Goal: Information Seeking & Learning: Compare options

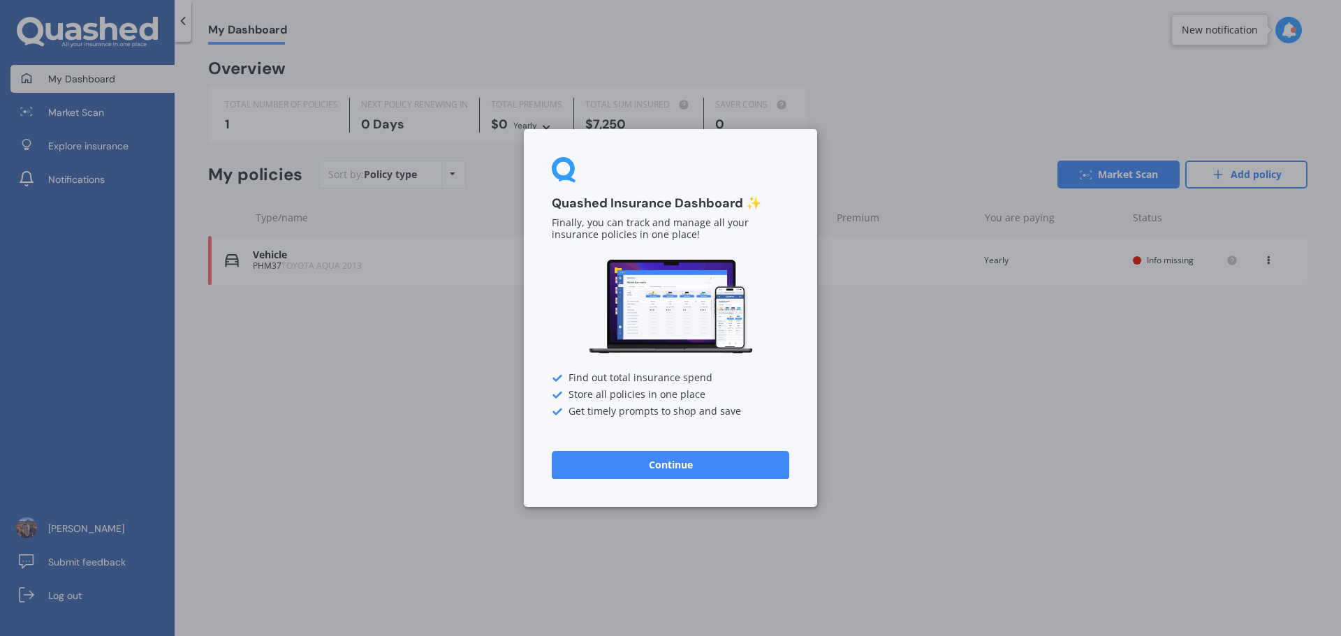
drag, startPoint x: 599, startPoint y: 460, endPoint x: 546, endPoint y: 471, distance: 53.7
click at [588, 461] on button "Continue" at bounding box center [670, 465] width 237 height 28
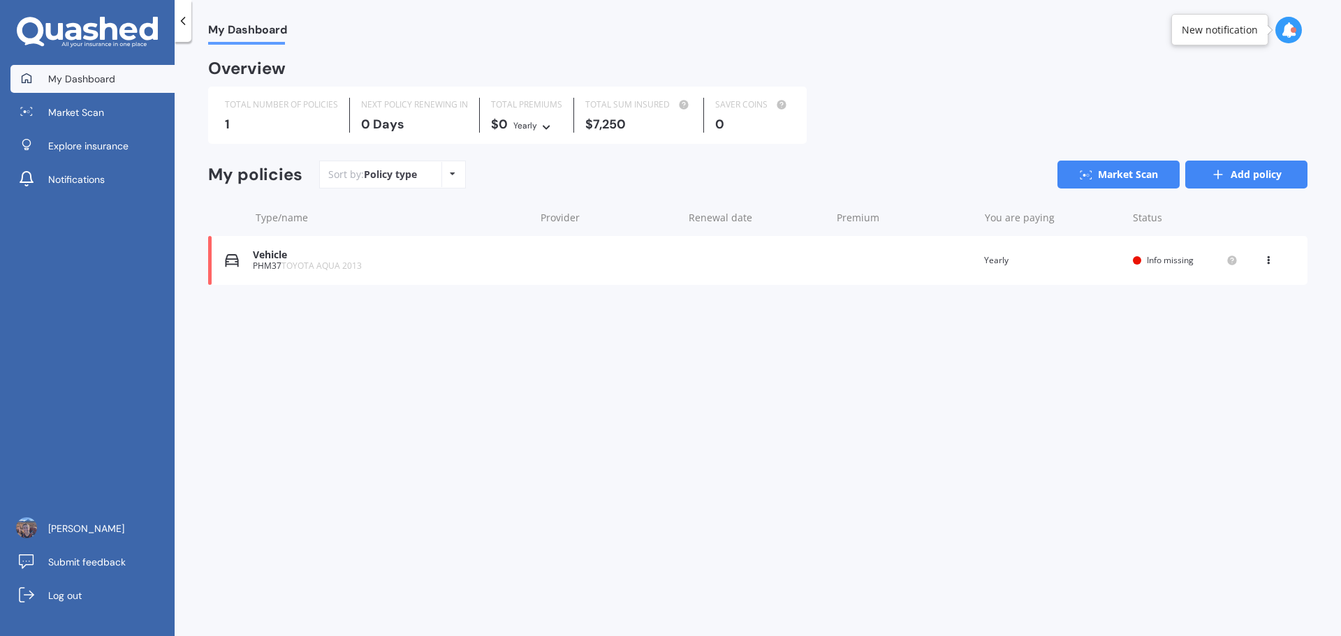
click at [842, 175] on line at bounding box center [1218, 175] width 8 height 0
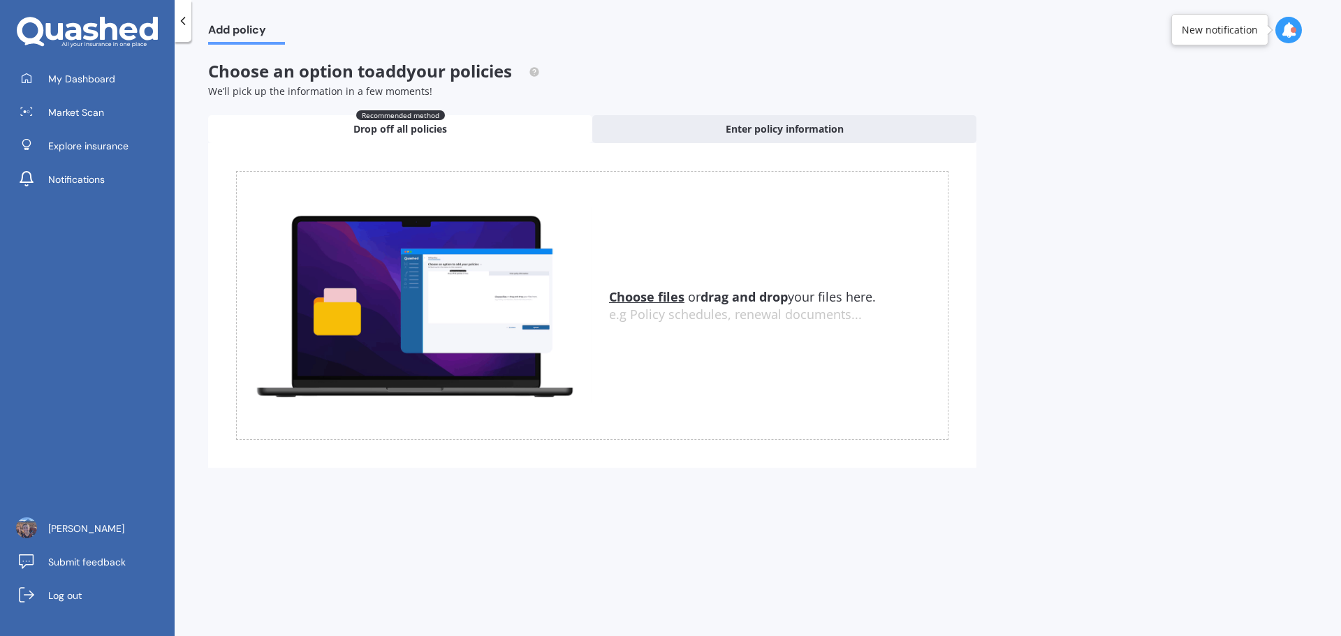
click at [237, 26] on span "Add policy" at bounding box center [246, 32] width 77 height 19
click at [84, 111] on span "Market Scan" at bounding box center [76, 112] width 56 height 14
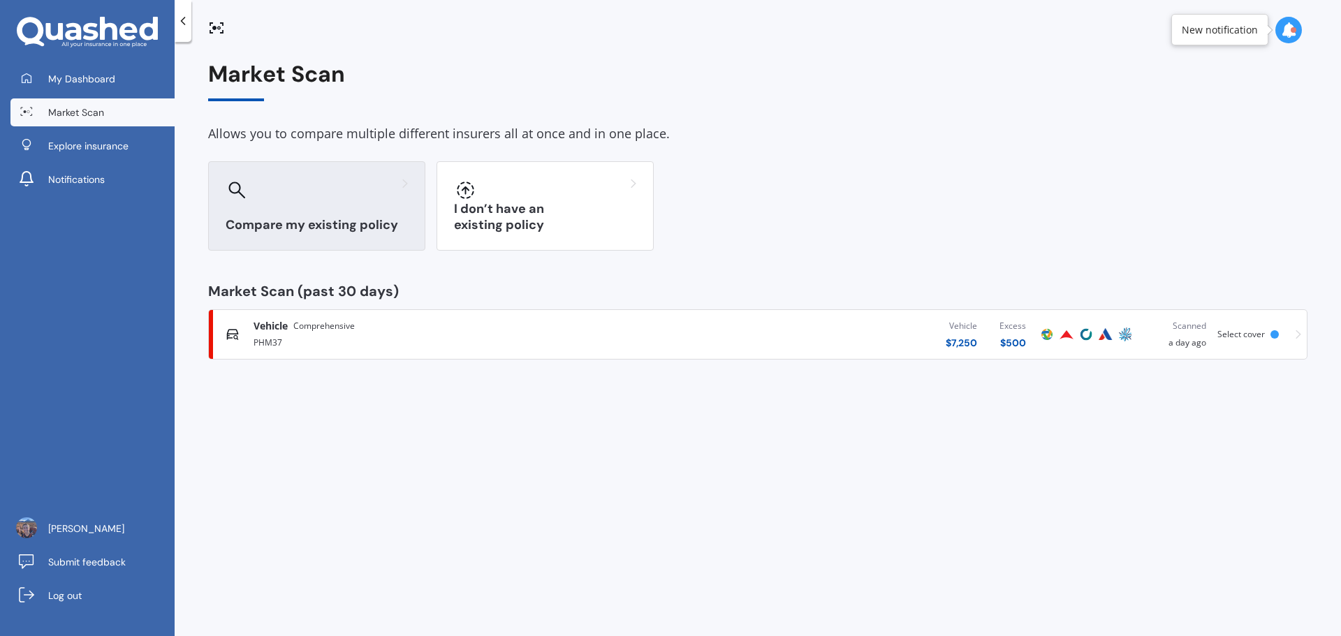
click at [316, 196] on div at bounding box center [317, 190] width 182 height 22
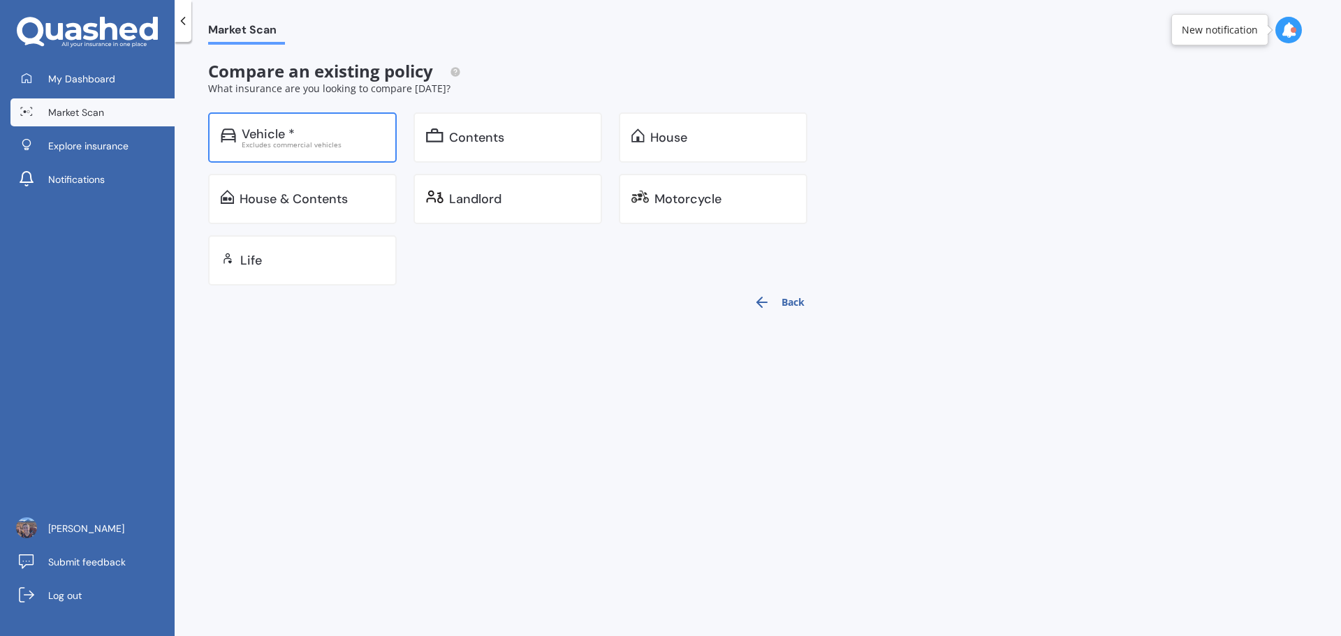
click at [300, 130] on div "Vehicle *" at bounding box center [313, 134] width 142 height 14
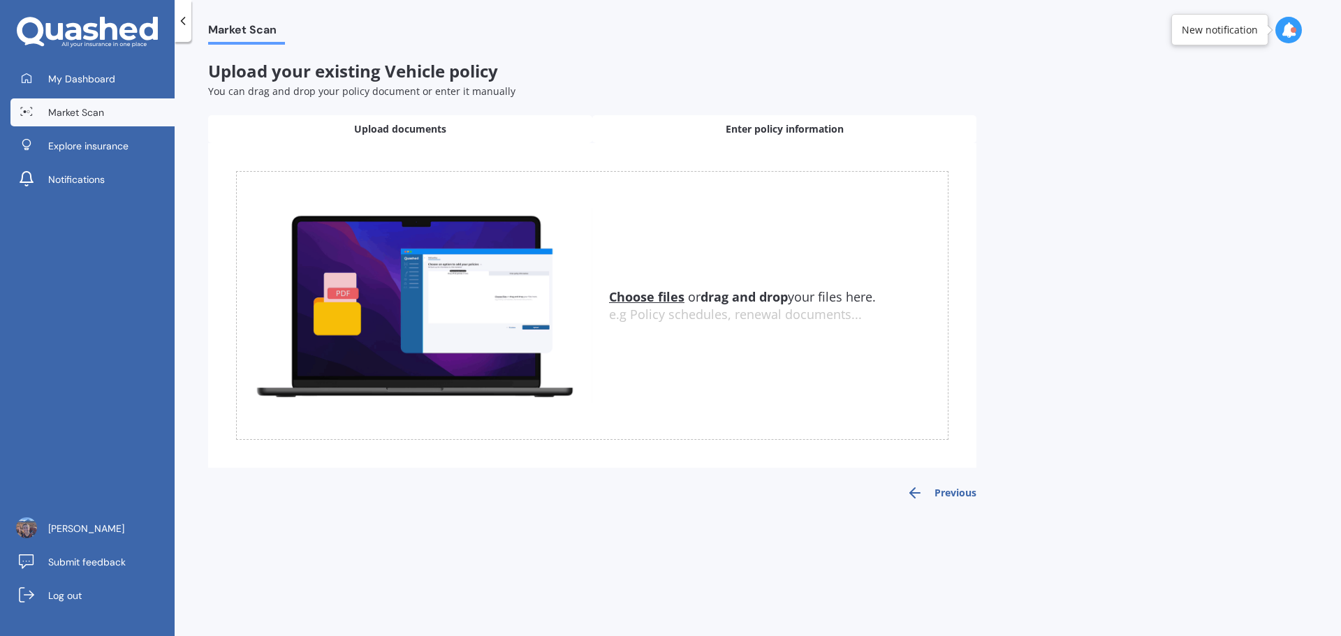
click at [719, 132] on div "Enter policy information" at bounding box center [784, 129] width 384 height 28
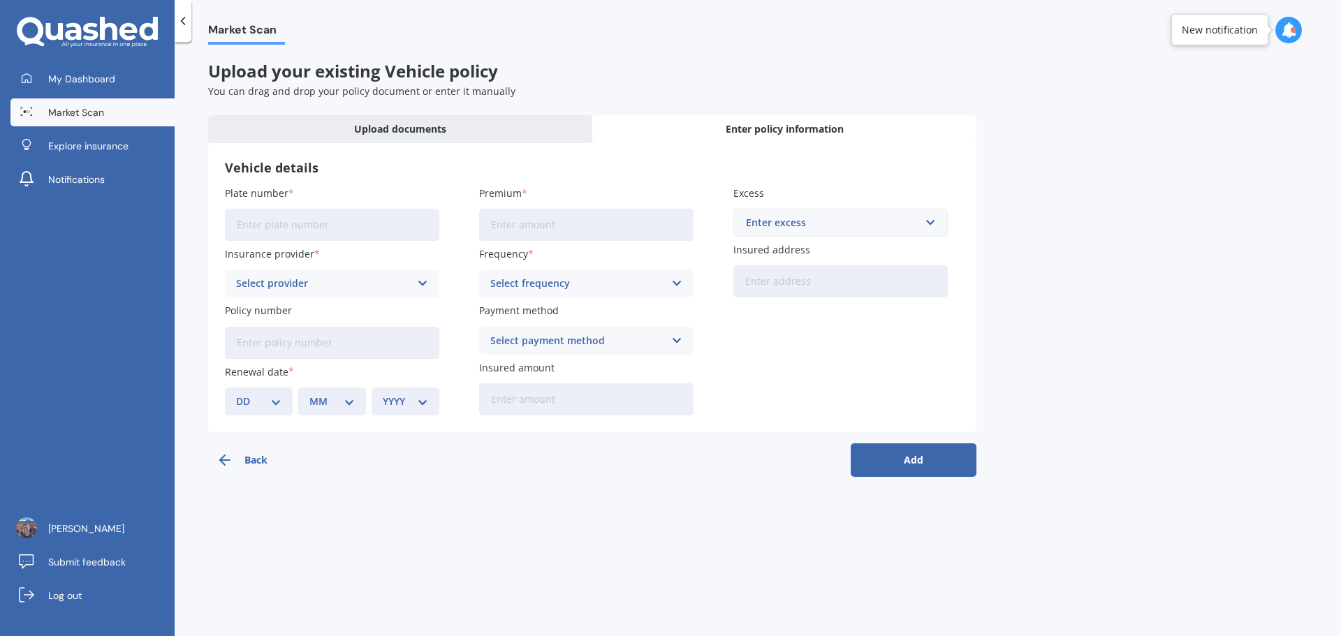
click at [260, 232] on input "Plate number" at bounding box center [332, 225] width 214 height 32
type input "QHF772"
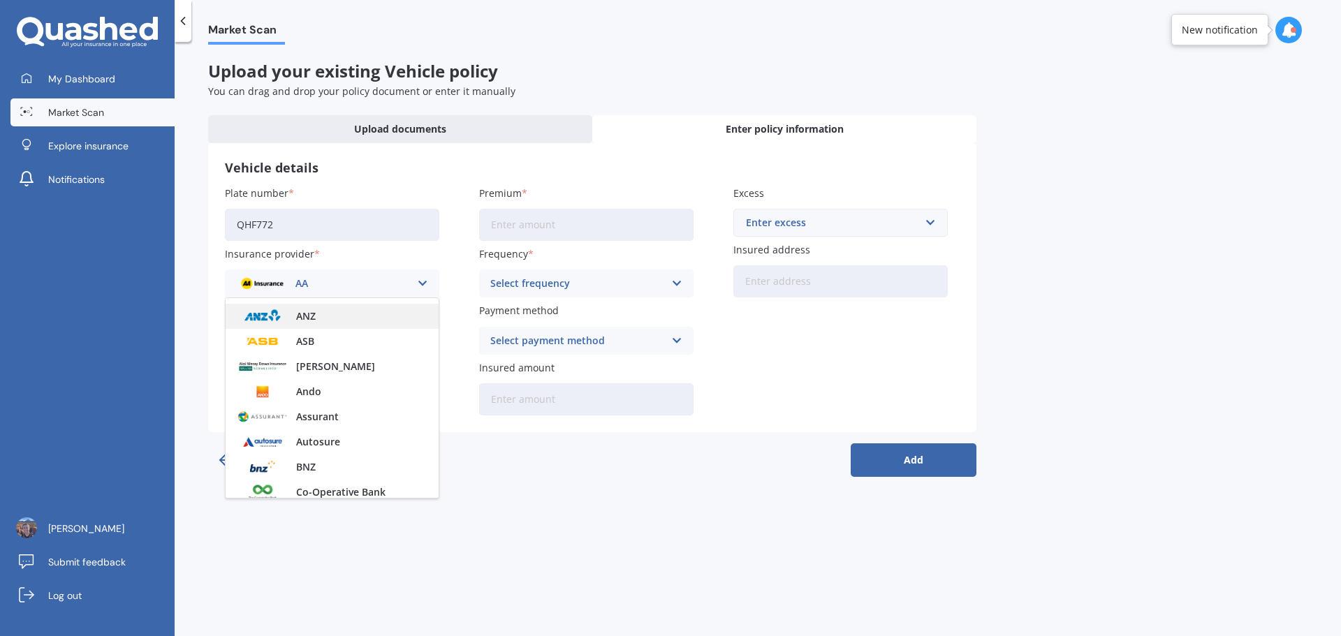
scroll to position [140, 0]
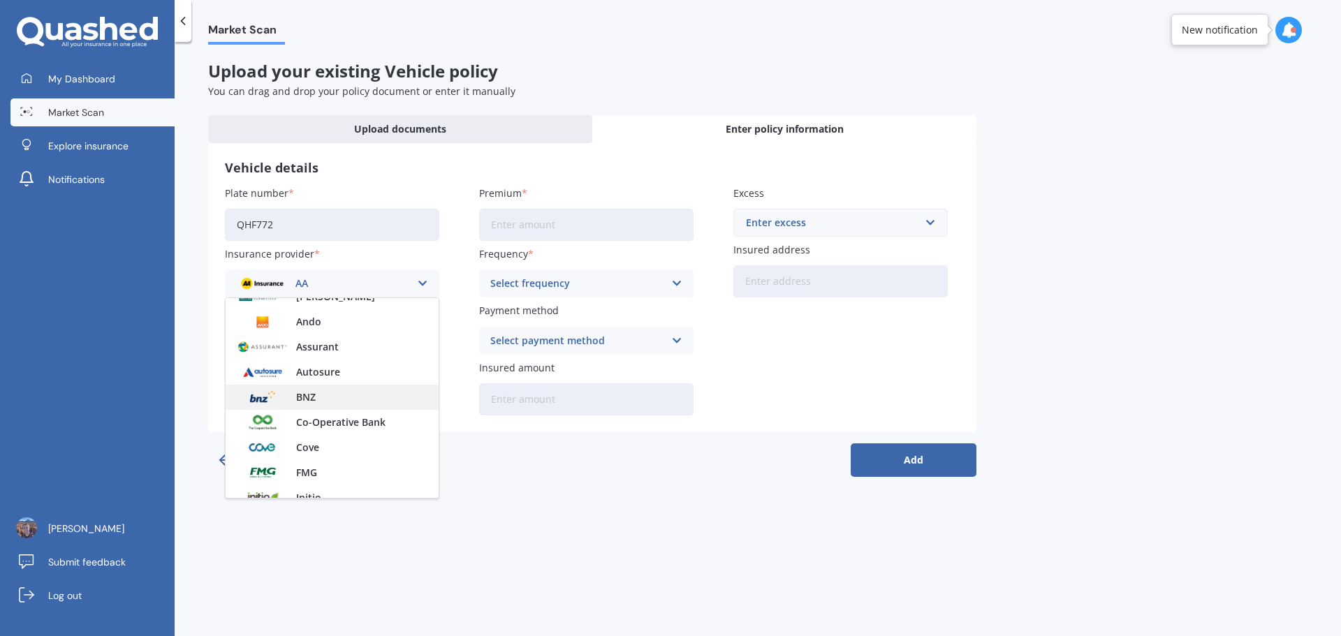
click at [331, 397] on div "BNZ" at bounding box center [332, 397] width 213 height 25
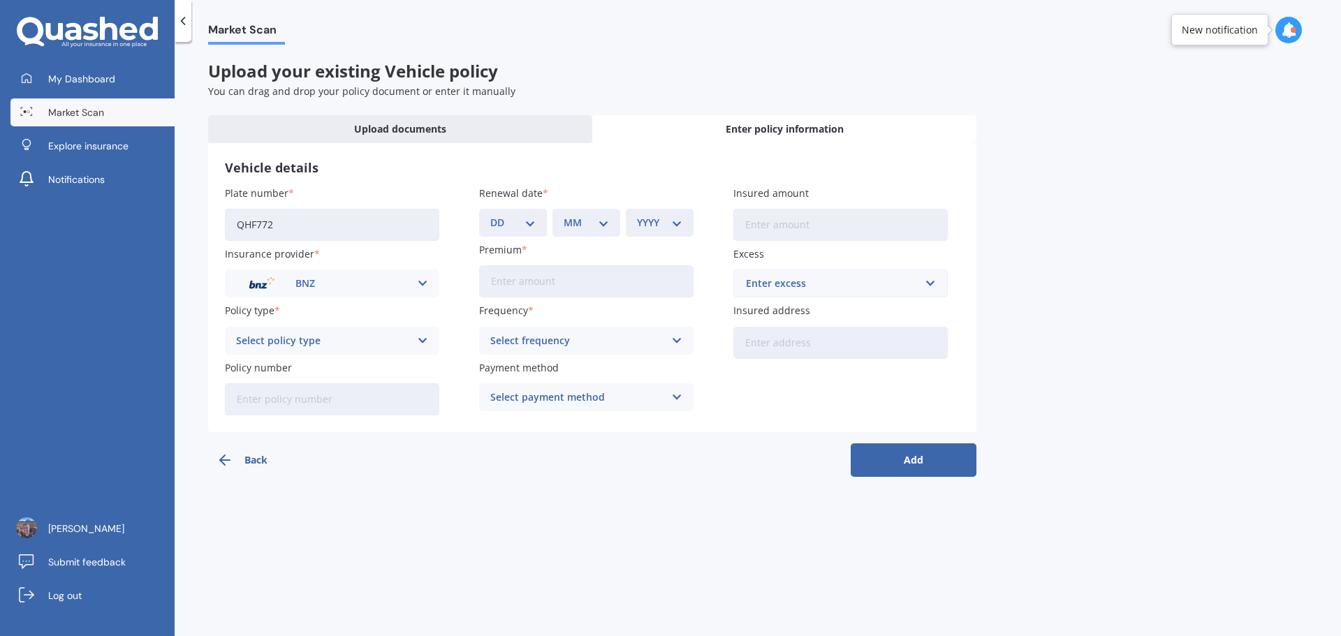
click at [376, 346] on div "Select policy type" at bounding box center [323, 340] width 174 height 15
click at [367, 399] on div "Third Party, Fire & Theft" at bounding box center [332, 393] width 213 height 25
click at [381, 337] on div "Third Party, Fire & Theft" at bounding box center [323, 340] width 174 height 15
click at [355, 413] on div "Supreme Cover" at bounding box center [332, 418] width 213 height 25
click at [358, 406] on input "Policy number" at bounding box center [332, 399] width 214 height 32
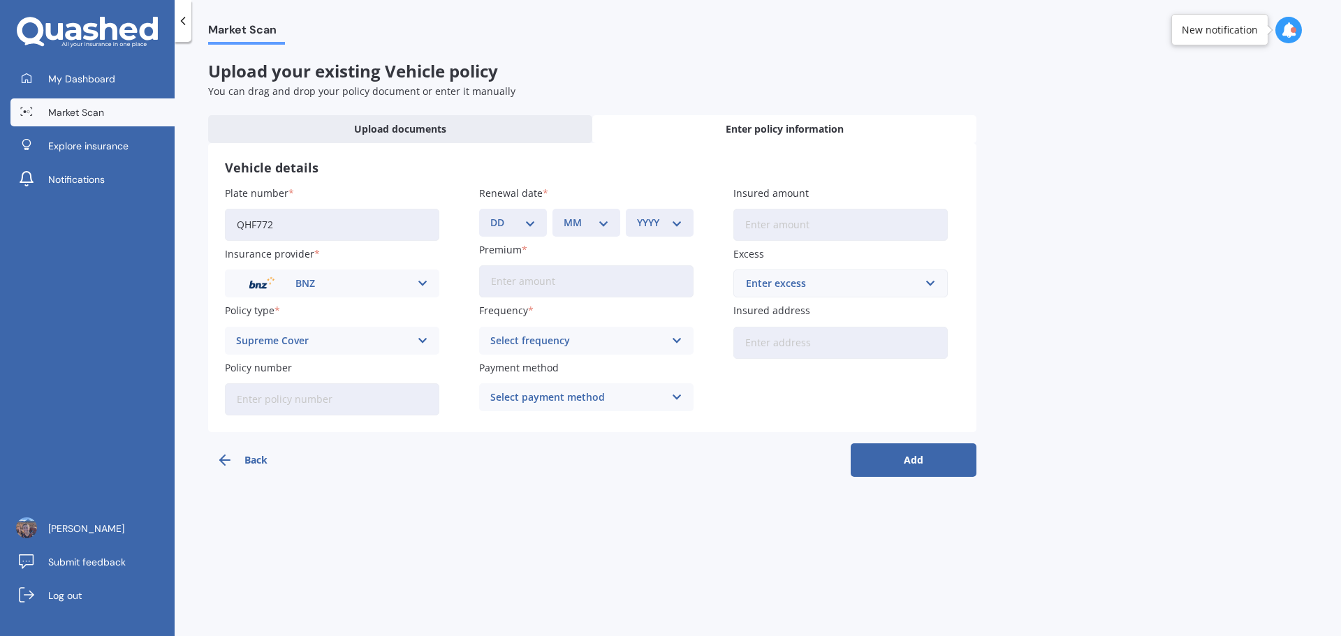
click at [275, 402] on input "Policy number" at bounding box center [332, 399] width 214 height 32
paste input "00751241-018"
type input "00751241-018"
click at [520, 226] on select "DD 01 02 03 04 05 06 07 08 09 10 11 12 13 14 15 16 17 18 19 20 21 22 23 24 25 2…" at bounding box center [512, 222] width 45 height 15
select select "06"
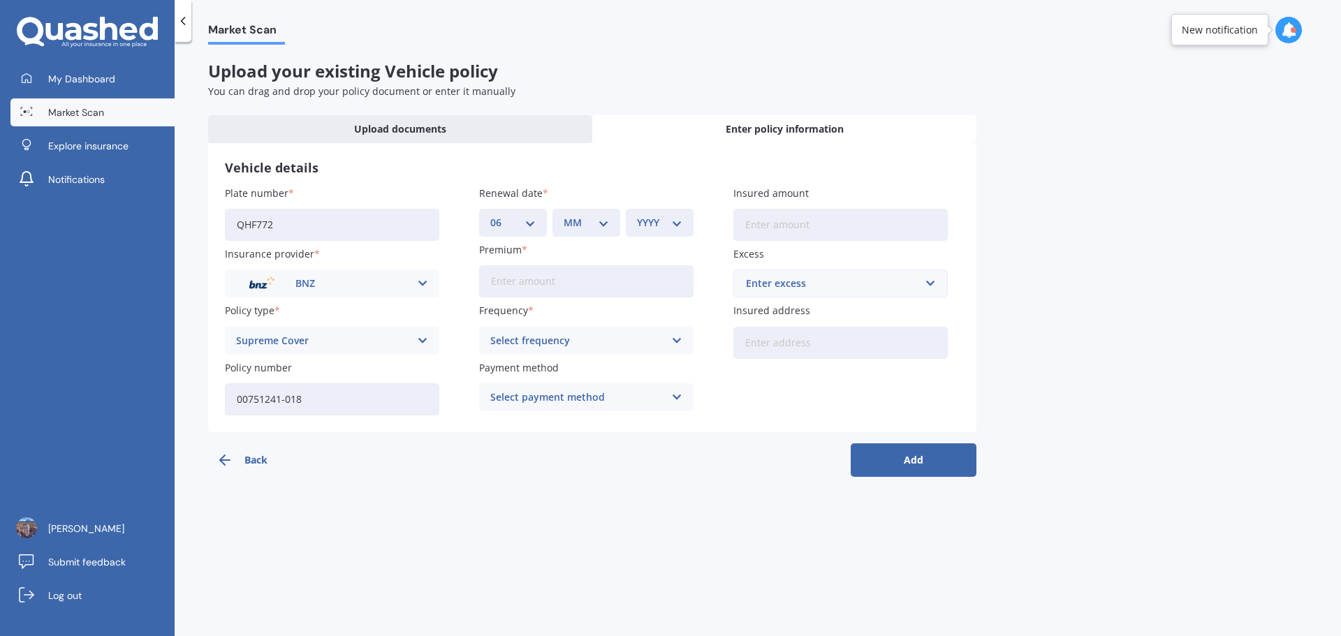
click at [490, 215] on select "DD 01 02 03 04 05 06 07 08 09 10 11 12 13 14 15 16 17 18 19 20 21 22 23 24 25 2…" at bounding box center [512, 222] width 45 height 15
click at [598, 221] on select "MM 01 02 03 04 05 06 07 08 09 10 11 12" at bounding box center [586, 222] width 45 height 15
select select "12"
click at [564, 215] on select "MM 01 02 03 04 05 06 07 08 09 10 11 12" at bounding box center [586, 222] width 45 height 15
click at [666, 221] on select "YYYY 2027 2026 2025 2024 2023 2022 2021 2020 2019 2018 2017 2016 2015 2014 2013…" at bounding box center [659, 222] width 45 height 15
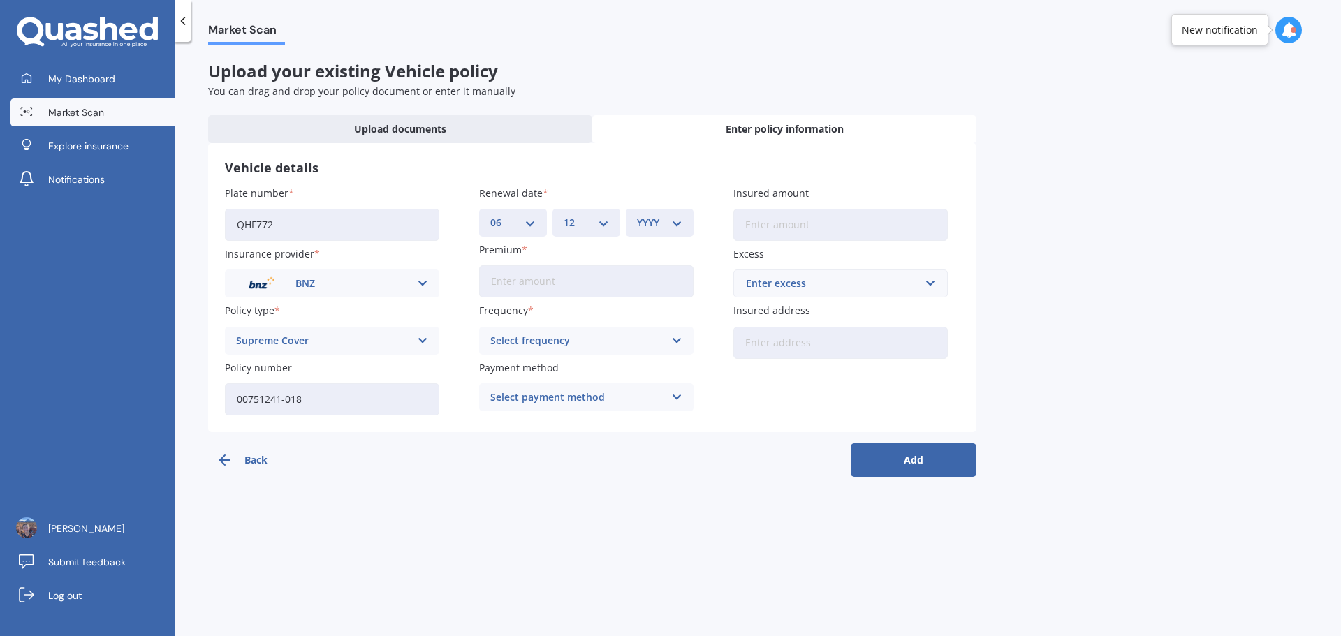
select select "2025"
click at [637, 215] on select "YYYY 2027 2026 2025 2024 2023 2022 2021 2020 2019 2018 2017 2016 2015 2014 2013…" at bounding box center [659, 222] width 45 height 15
click at [595, 287] on input "Premium" at bounding box center [586, 281] width 214 height 32
type input "$1,580.76"
click at [647, 346] on div "Select frequency" at bounding box center [577, 340] width 174 height 15
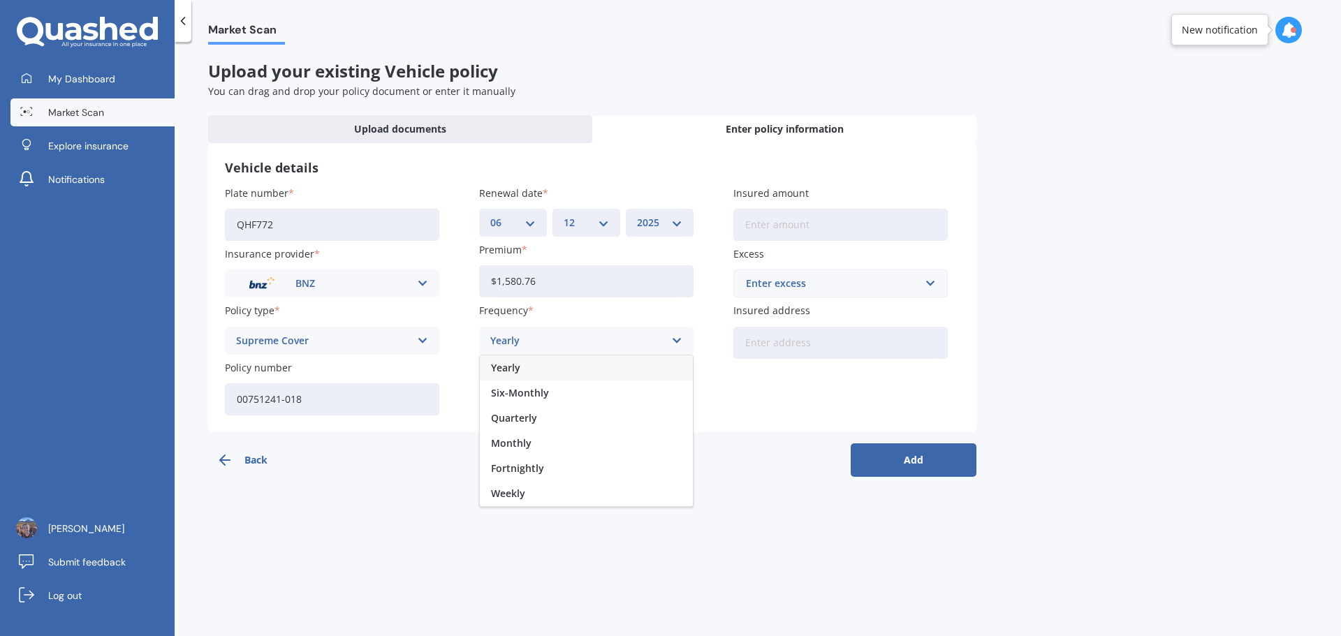
click at [628, 372] on div "Yearly" at bounding box center [586, 367] width 213 height 25
click at [644, 399] on div "Select payment method" at bounding box center [577, 397] width 174 height 15
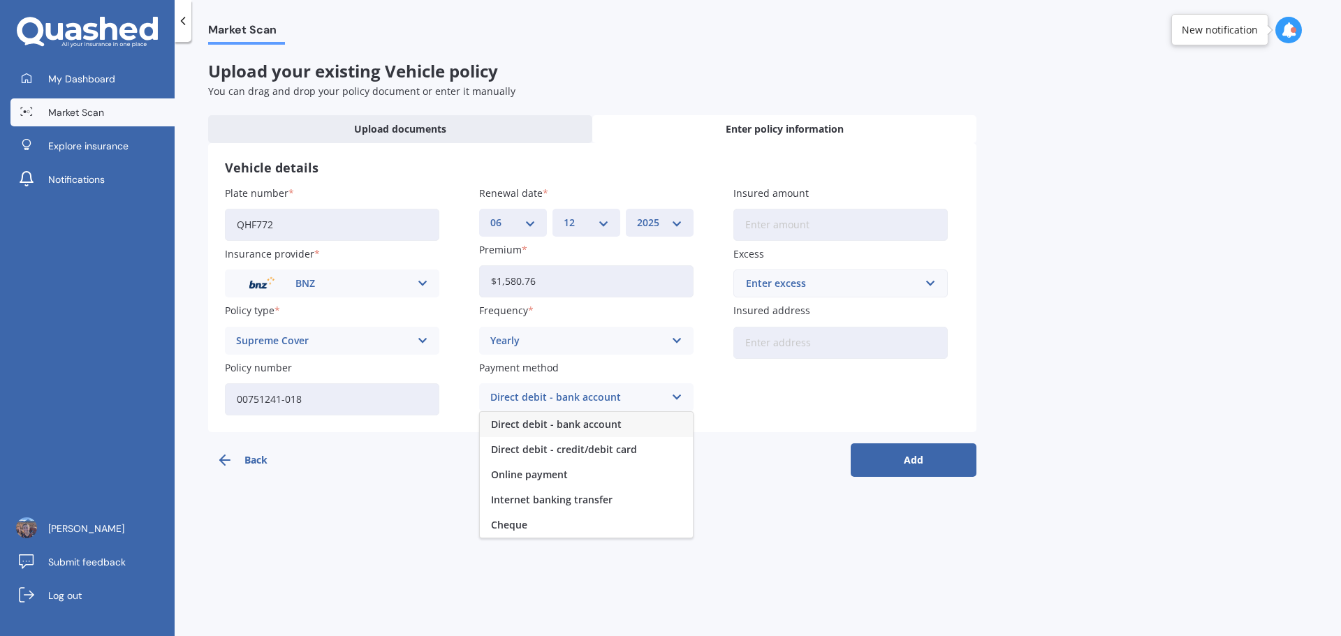
click at [631, 423] on div "Direct debit - bank account" at bounding box center [586, 424] width 213 height 25
click at [842, 226] on input "Insured amount" at bounding box center [840, 225] width 214 height 32
type input "$80,000"
click at [806, 296] on input "text" at bounding box center [836, 283] width 202 height 27
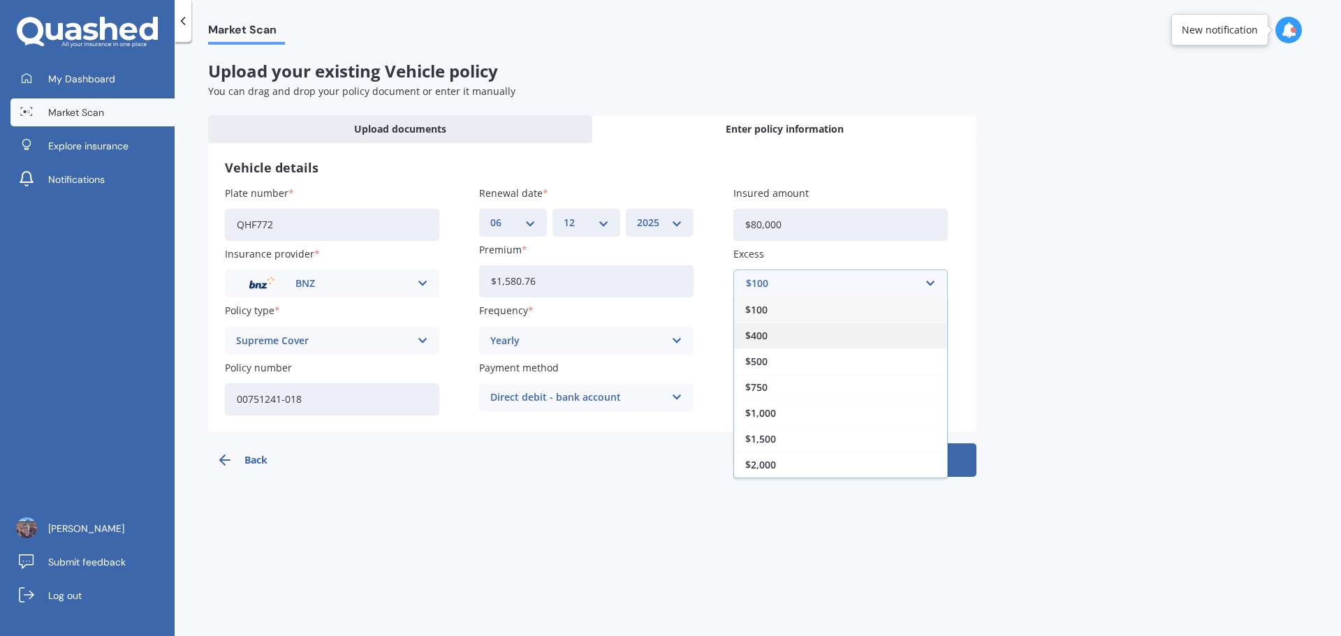
click at [809, 339] on div "$400" at bounding box center [840, 336] width 213 height 26
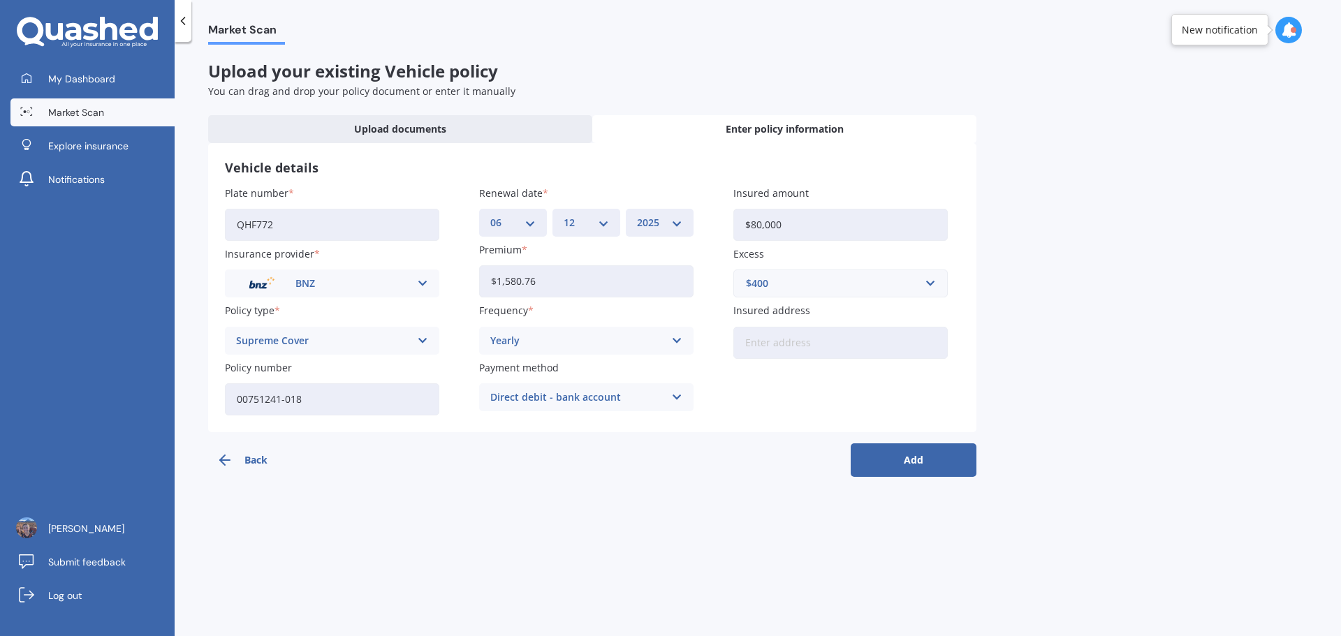
click at [833, 347] on input "Insured address" at bounding box center [840, 343] width 214 height 32
type input "[STREET_ADDRESS]"
click at [842, 452] on button "Add" at bounding box center [914, 460] width 126 height 34
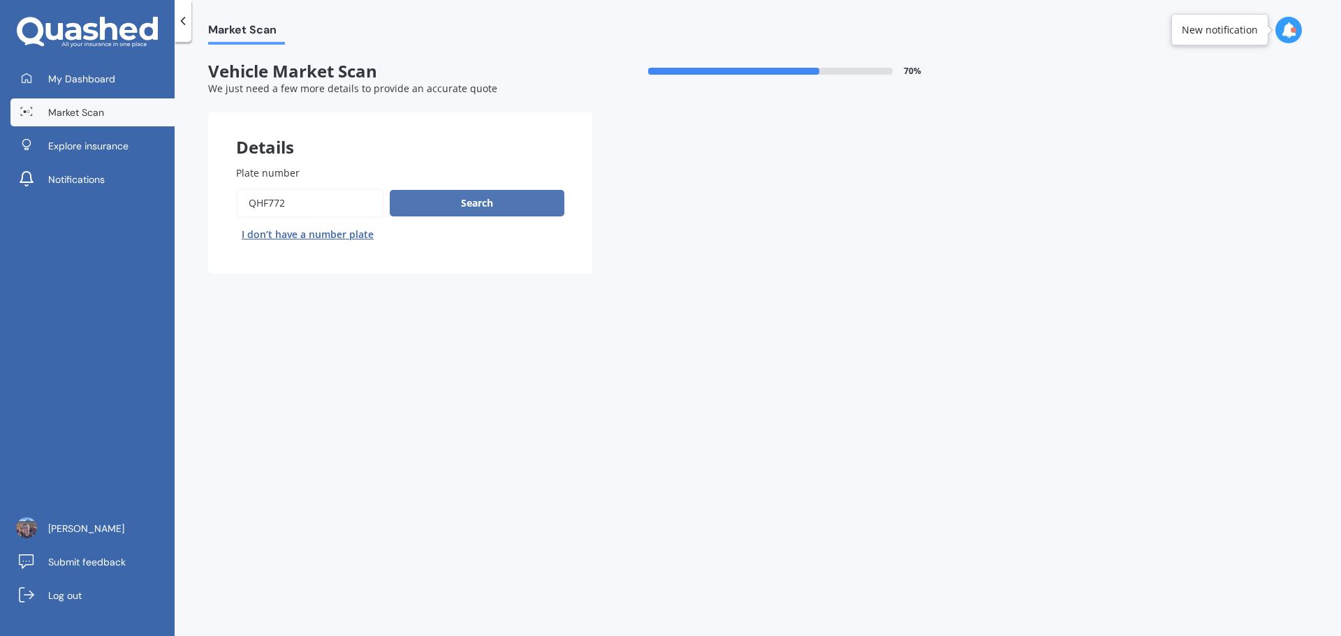
click at [452, 213] on button "Search" at bounding box center [477, 203] width 175 height 27
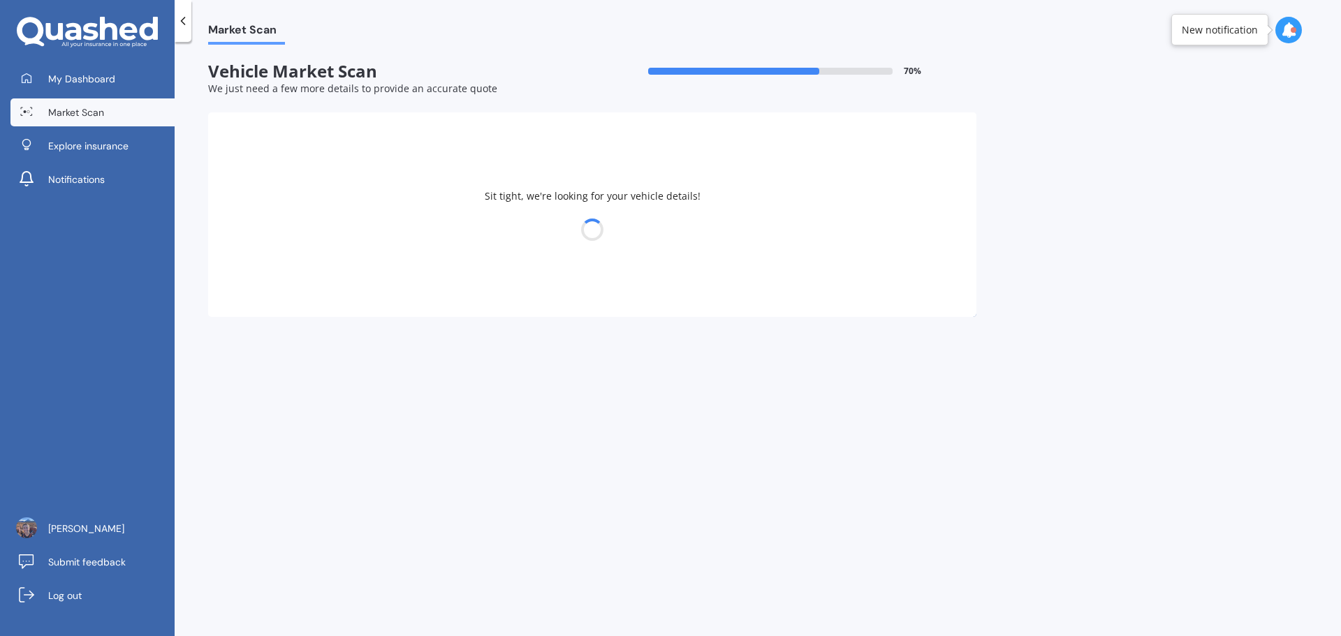
select select "MAZDA"
select select "CX-60"
select select "05"
select select "12"
select select "1978"
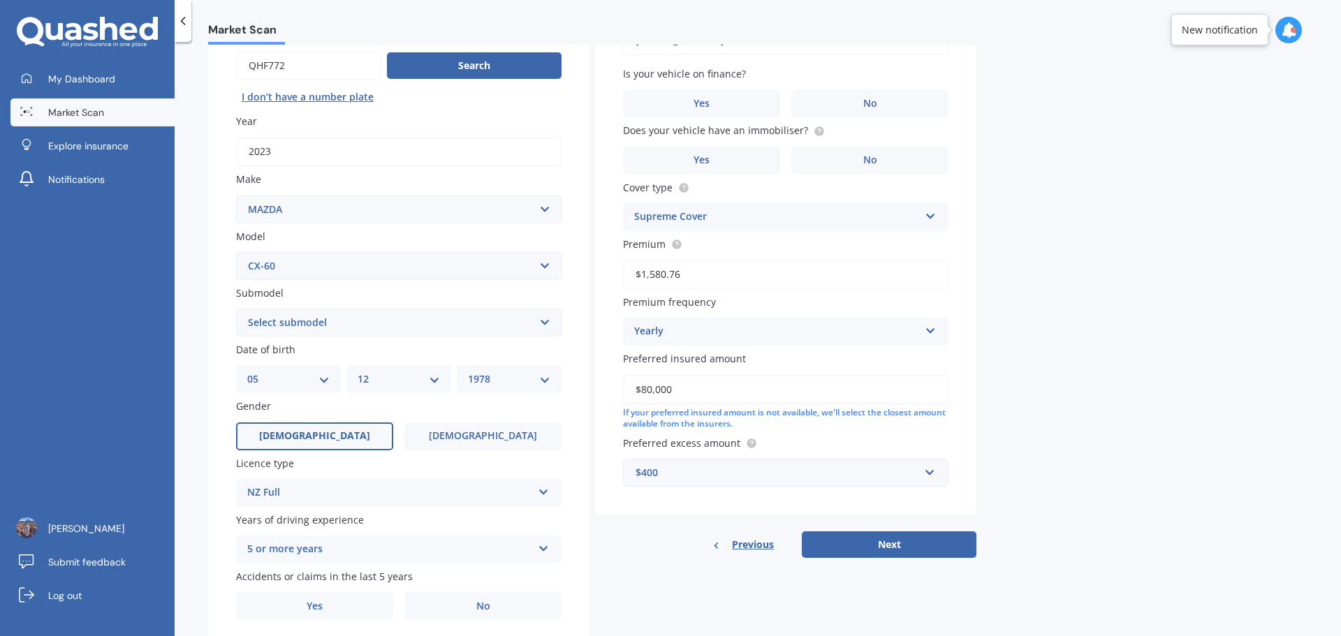
scroll to position [140, 0]
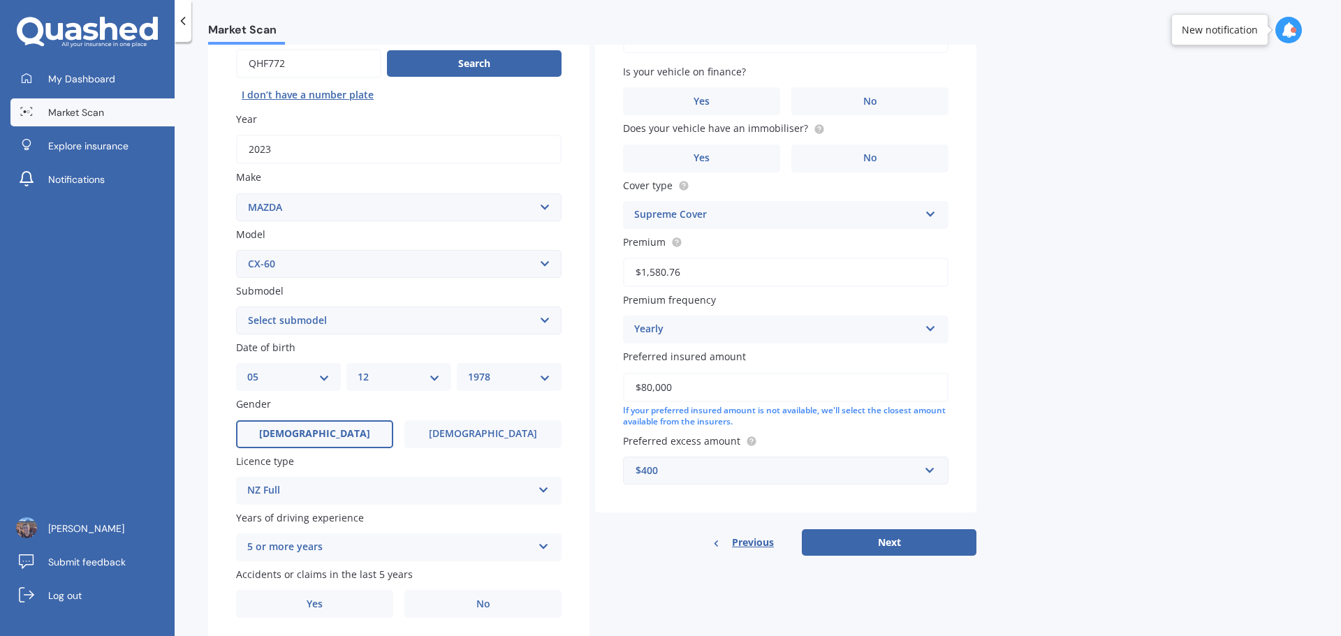
click at [494, 327] on select "Select submodel Diesel Diesel Hybrid Petrol" at bounding box center [398, 321] width 325 height 28
click at [490, 322] on select "Select submodel Diesel Diesel Hybrid Petrol" at bounding box center [398, 321] width 325 height 28
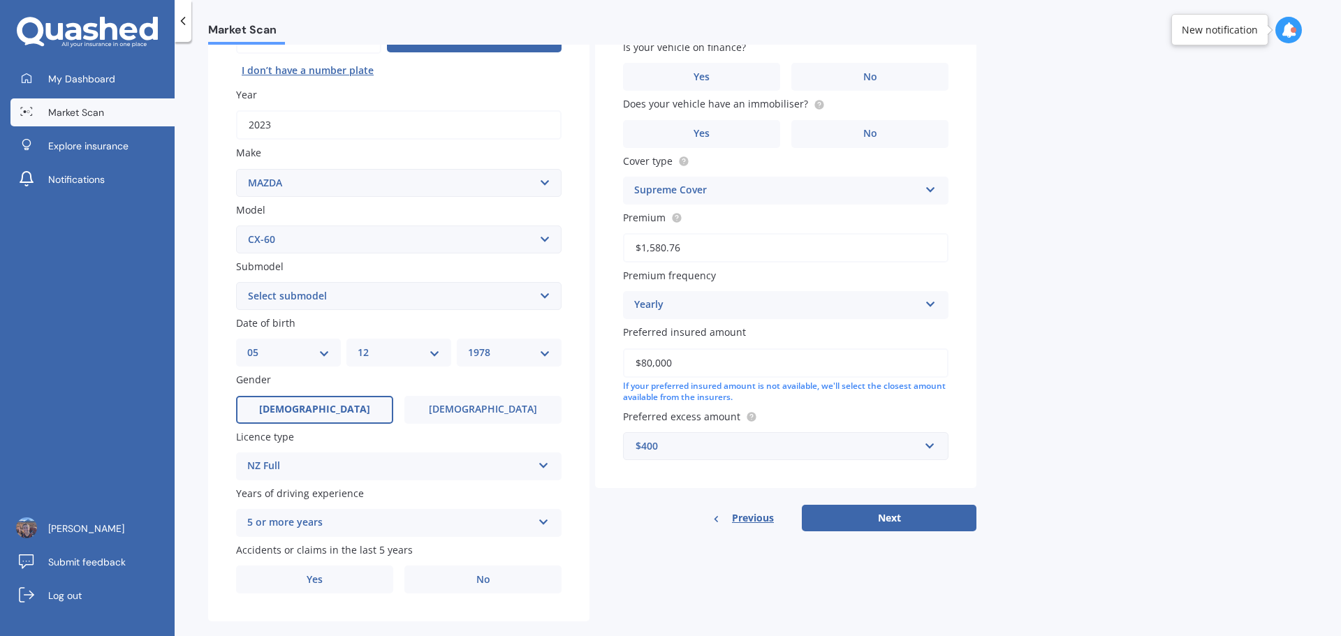
scroll to position [186, 0]
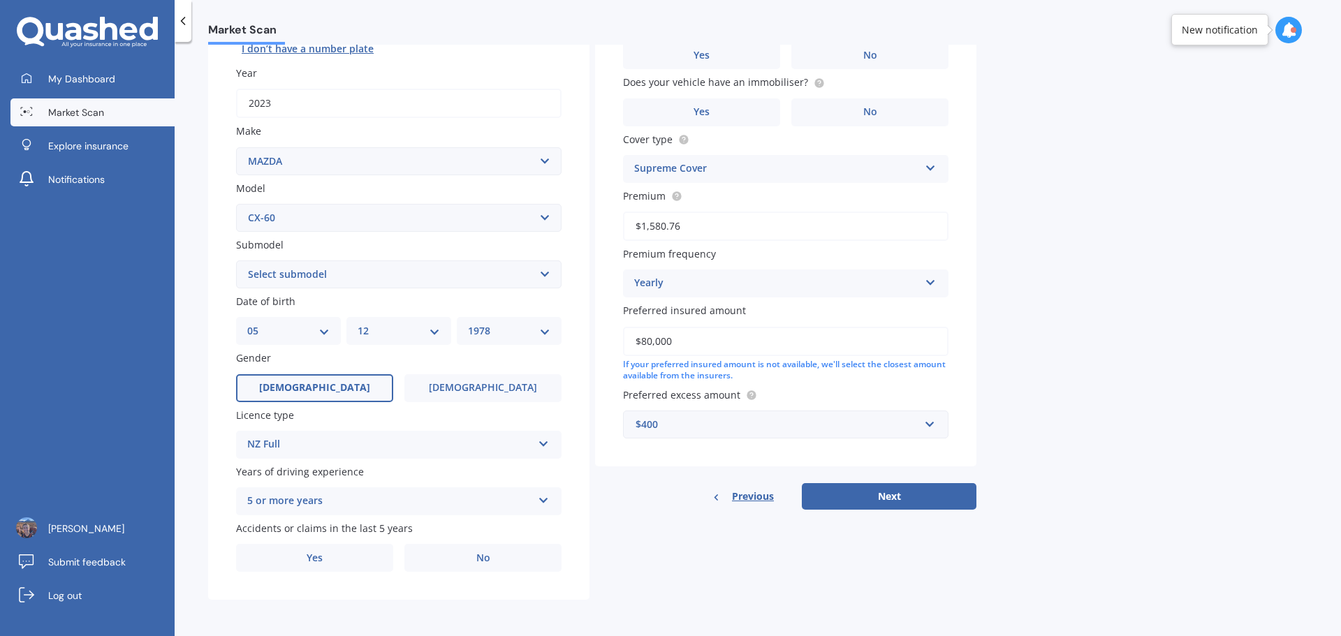
click at [444, 277] on select "Select submodel Diesel Diesel Hybrid Petrol" at bounding box center [398, 274] width 325 height 28
click at [478, 491] on span "No" at bounding box center [483, 558] width 14 height 12
click at [0, 0] on input "No" at bounding box center [0, 0] width 0 height 0
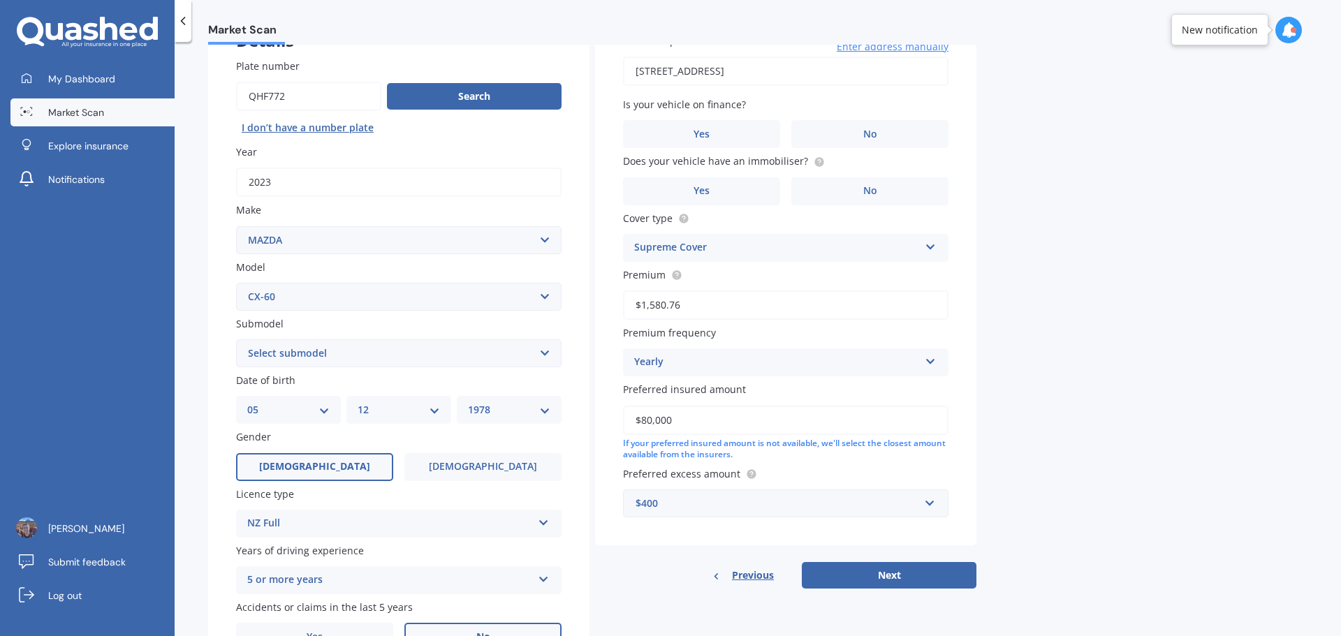
scroll to position [140, 0]
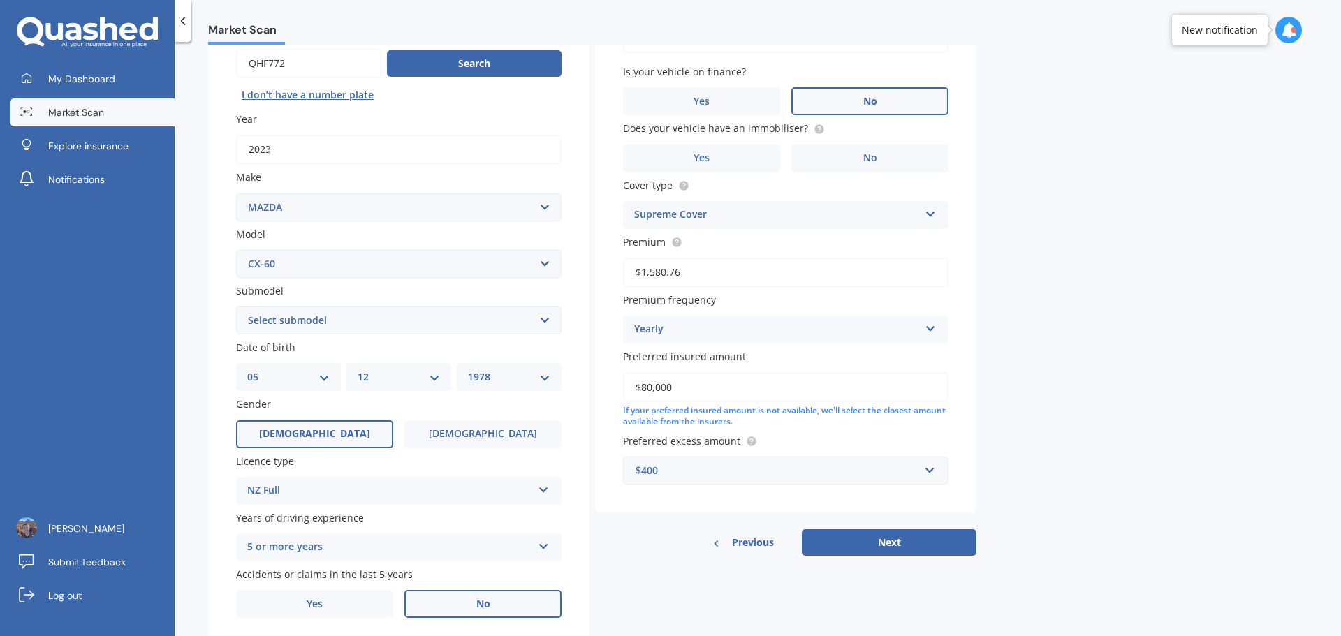
click at [842, 97] on label "No" at bounding box center [869, 101] width 157 height 28
click at [0, 0] on input "No" at bounding box center [0, 0] width 0 height 0
click at [763, 163] on label "Yes" at bounding box center [701, 159] width 157 height 28
click at [0, 0] on input "Yes" at bounding box center [0, 0] width 0 height 0
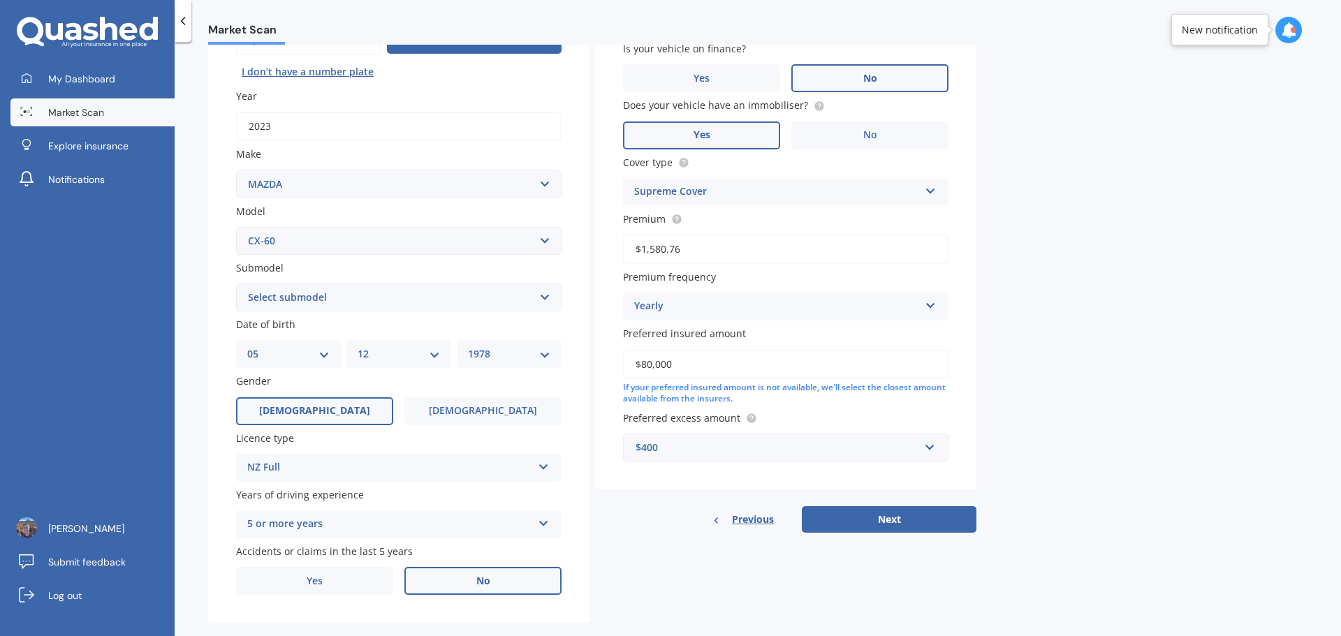
scroll to position [186, 0]
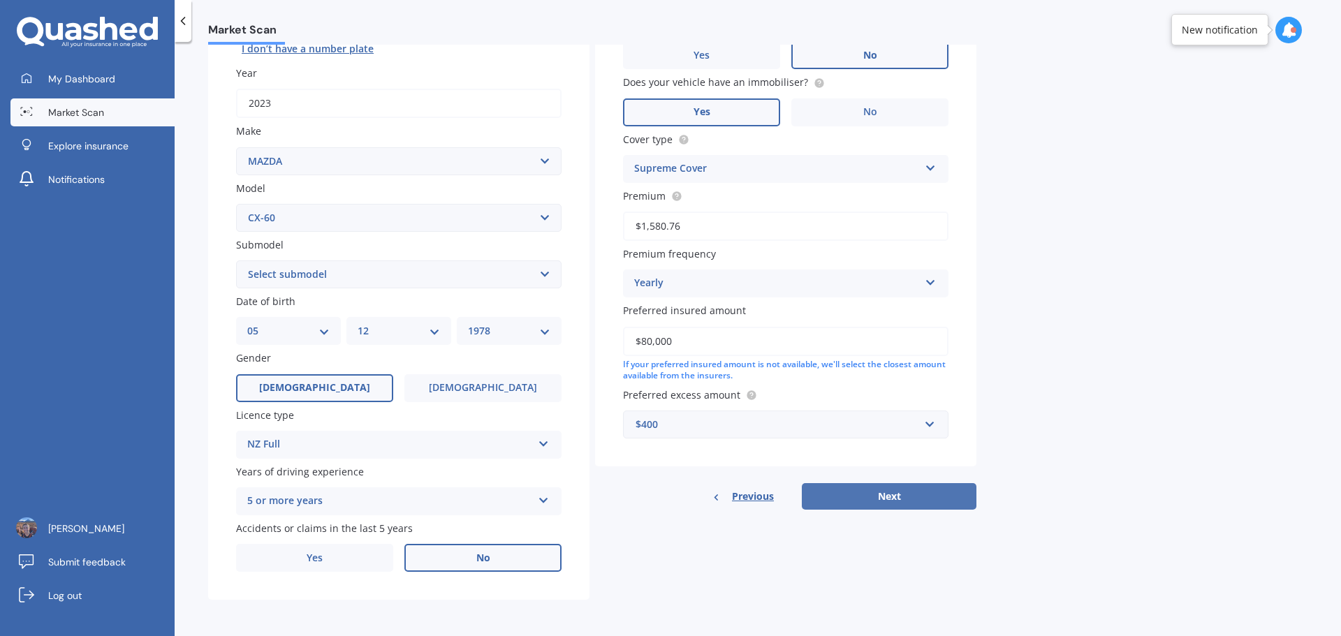
click at [842, 491] on button "Next" at bounding box center [889, 496] width 175 height 27
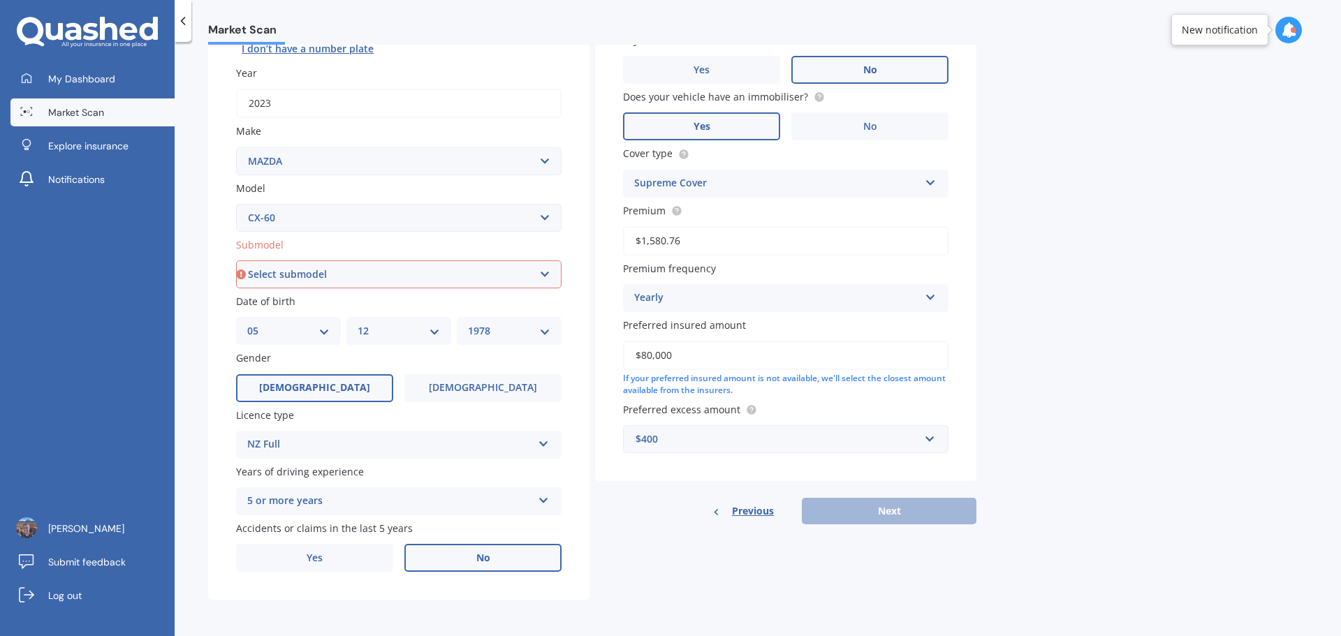
click at [471, 281] on select "Select submodel Diesel Diesel Hybrid Petrol" at bounding box center [398, 274] width 325 height 28
select select "PETROL"
click at [236, 260] on select "Select submodel Diesel Diesel Hybrid Petrol" at bounding box center [398, 274] width 325 height 28
click at [842, 491] on div "Previous Next" at bounding box center [785, 511] width 381 height 27
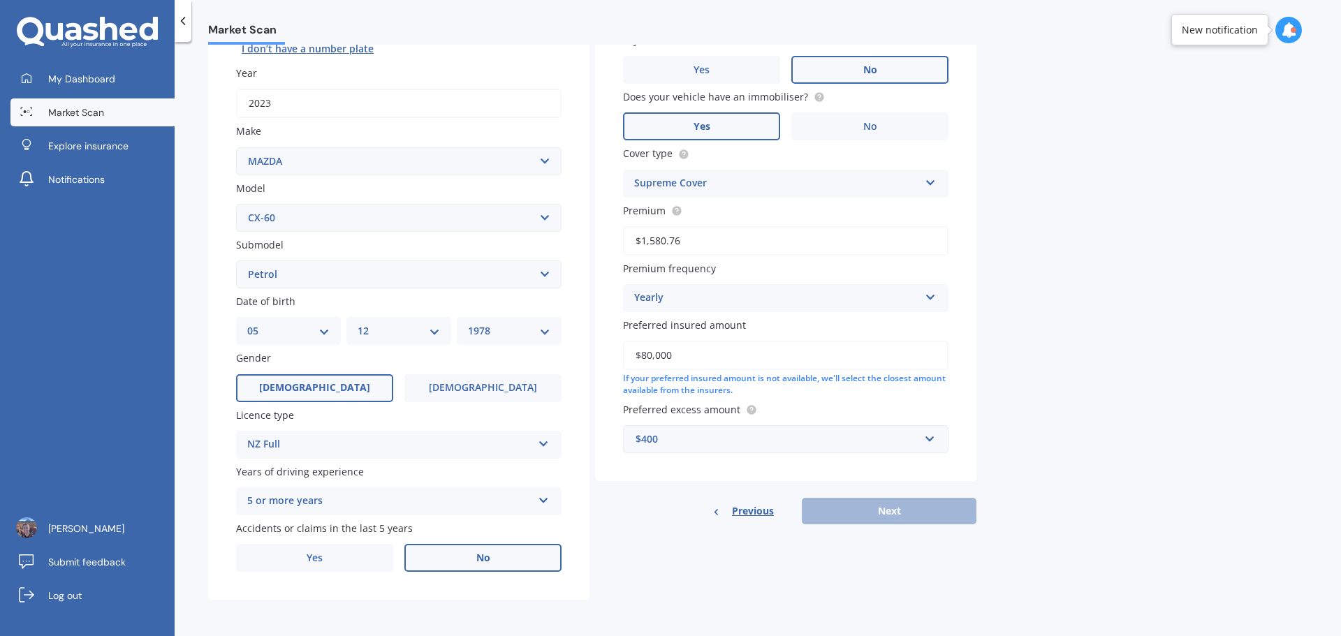
click at [842, 57] on label "No" at bounding box center [869, 70] width 157 height 28
click at [0, 0] on input "No" at bounding box center [0, 0] width 0 height 0
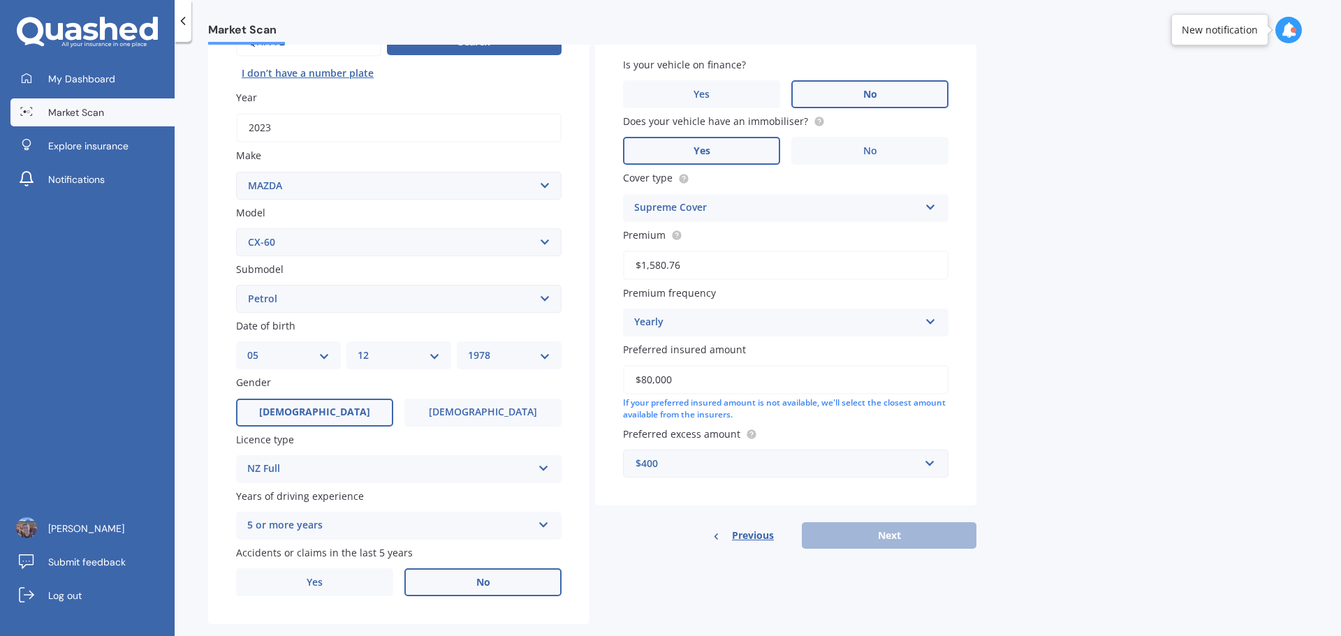
scroll to position [46, 0]
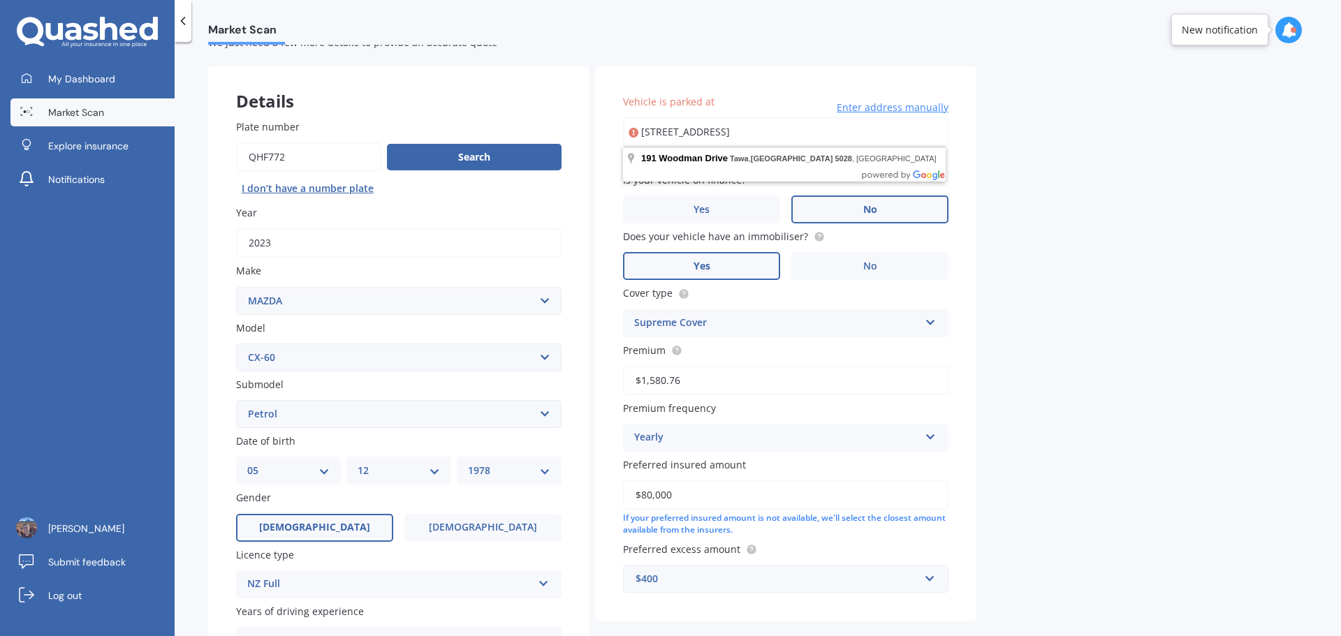
click at [806, 128] on input "[STREET_ADDRESS]" at bounding box center [785, 131] width 325 height 29
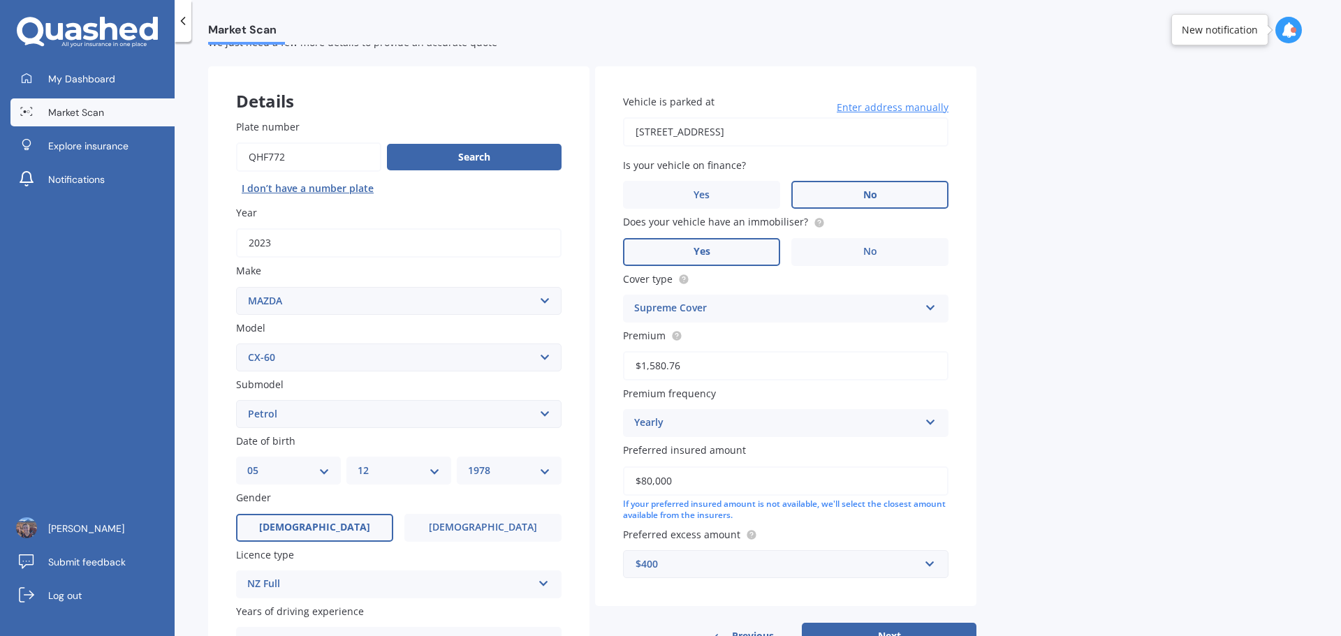
click at [842, 128] on input "[STREET_ADDRESS]" at bounding box center [785, 131] width 325 height 29
type input "[STREET_ADDRESS]"
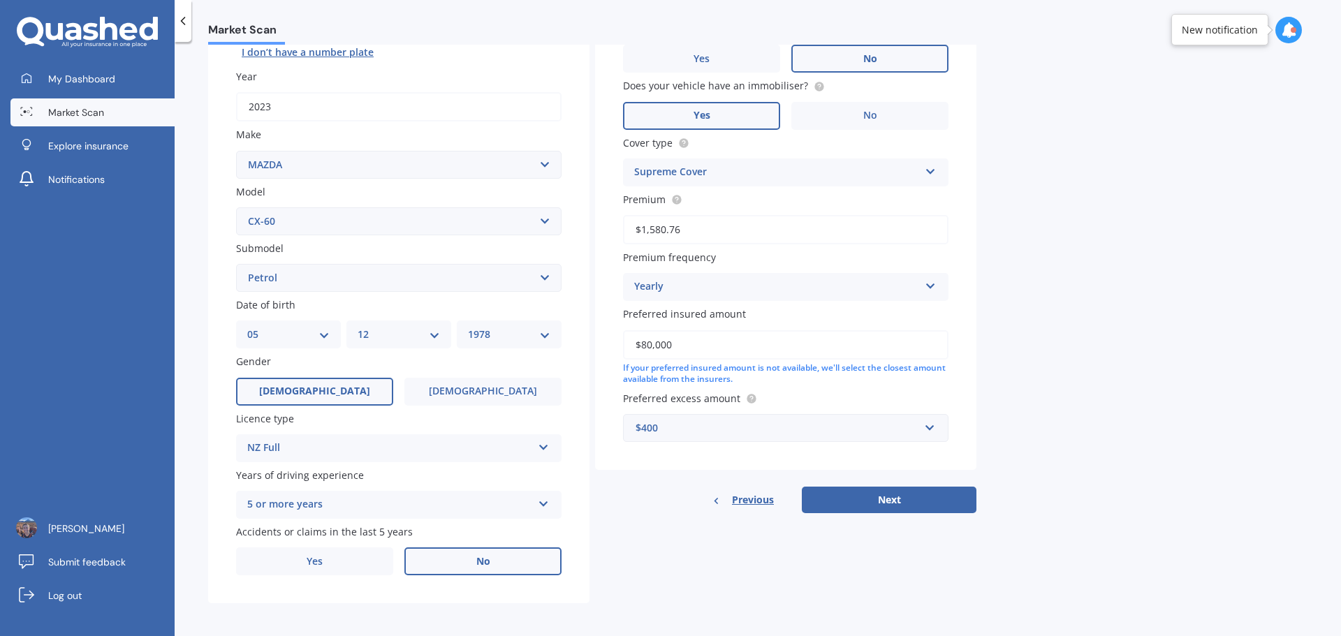
scroll to position [186, 0]
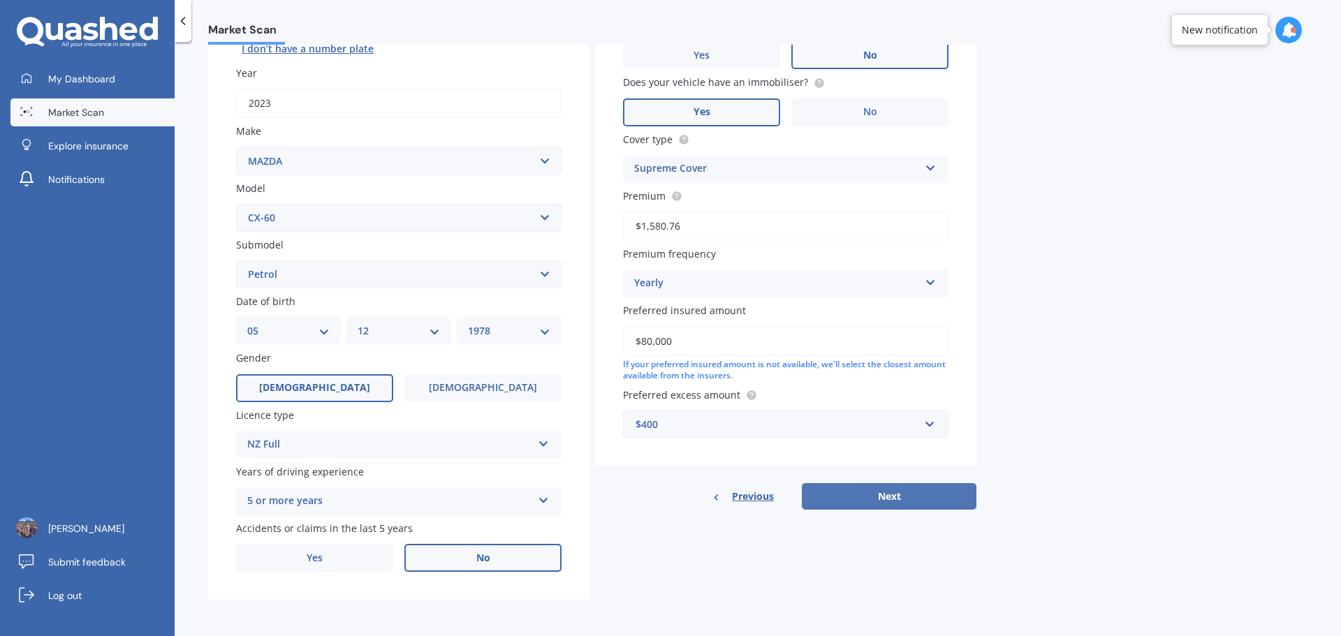
click at [842, 491] on button "Next" at bounding box center [889, 496] width 175 height 27
select select "05"
select select "12"
select select "1978"
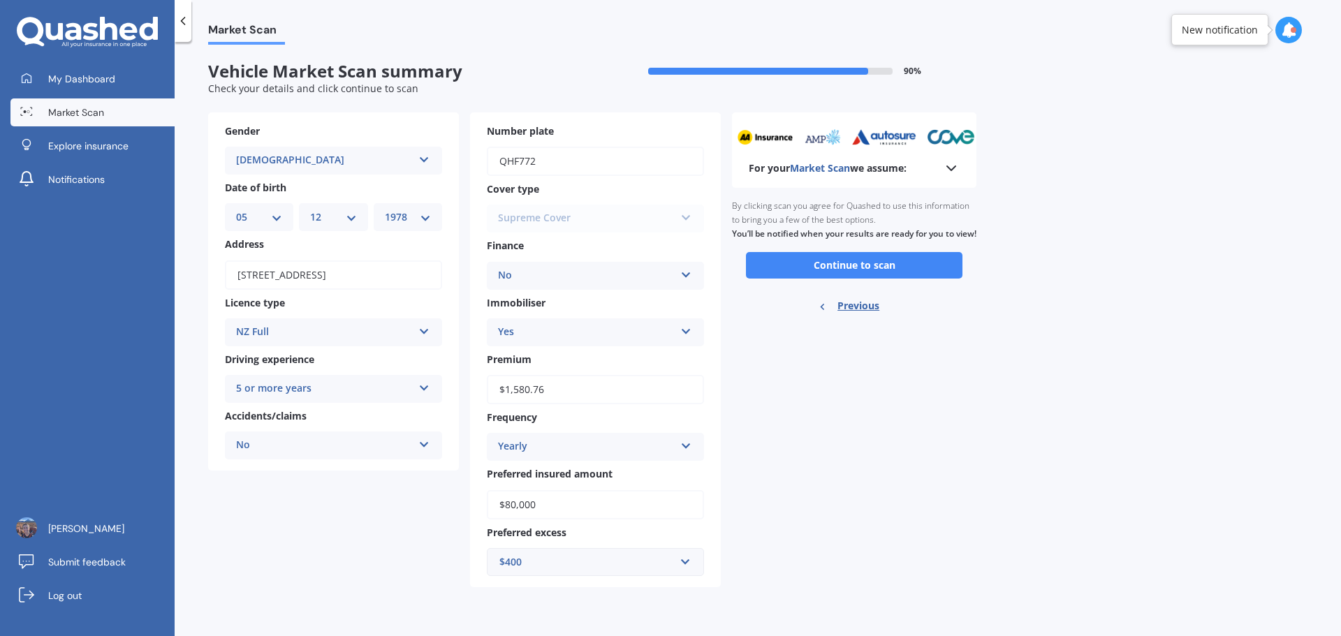
scroll to position [0, 0]
click at [834, 278] on button "Continue to scan" at bounding box center [854, 265] width 216 height 27
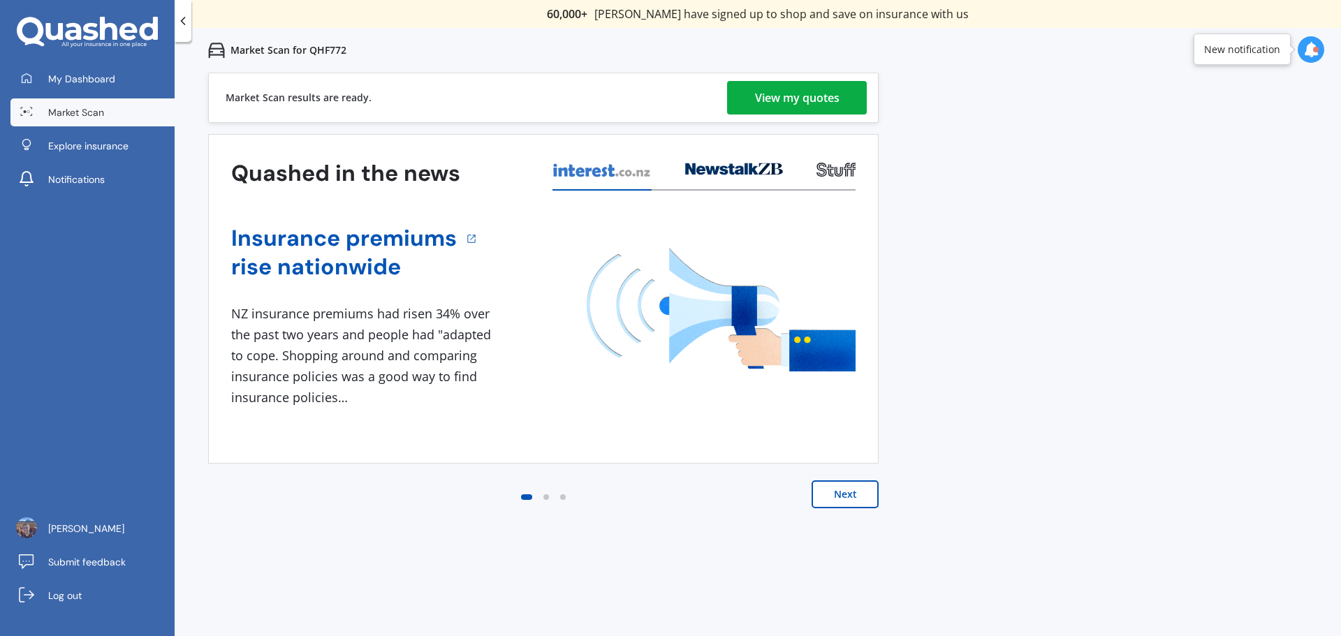
click at [770, 94] on div "View my quotes" at bounding box center [797, 98] width 85 height 34
